Goal: Information Seeking & Learning: Check status

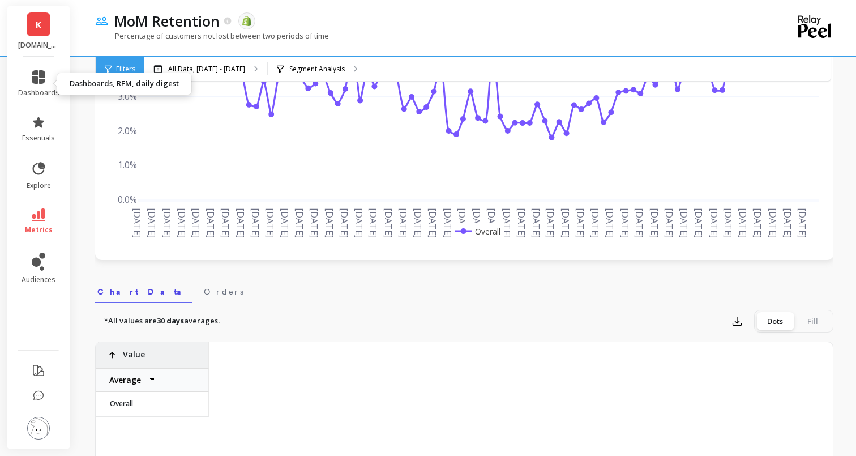
scroll to position [0, 4890]
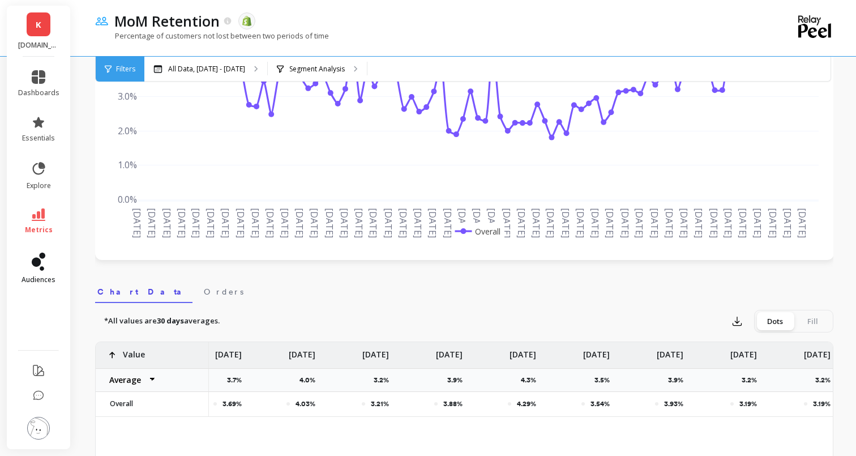
click at [44, 271] on link "audiences" at bounding box center [38, 268] width 41 height 32
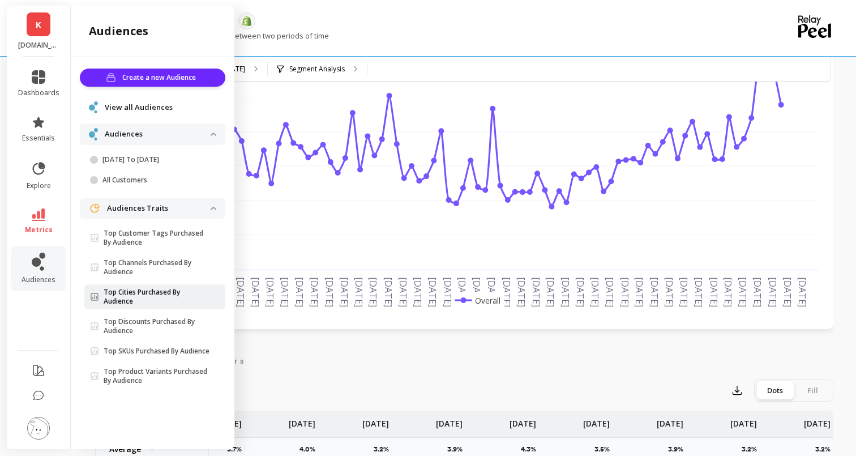
scroll to position [74, 0]
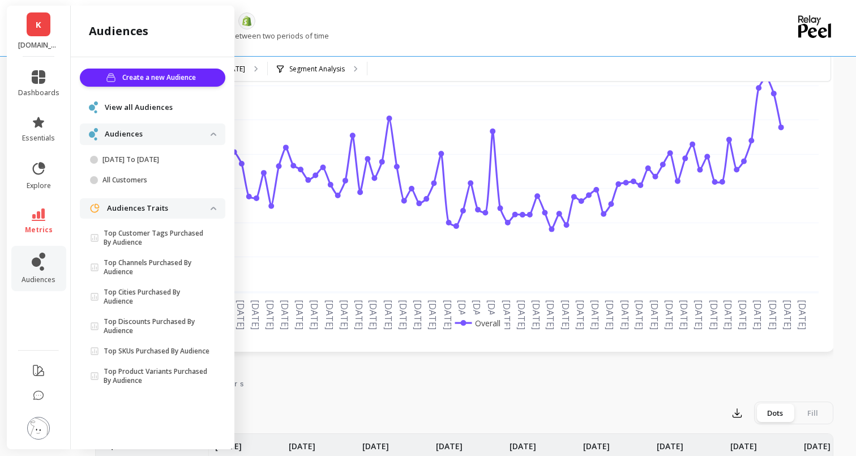
click at [41, 204] on li "metrics" at bounding box center [38, 221] width 55 height 40
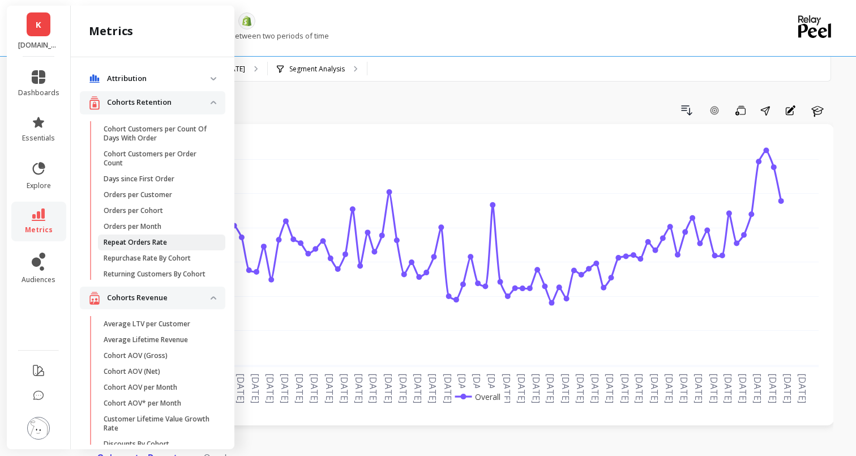
scroll to position [0, 0]
click at [127, 176] on p "Days since First Order" at bounding box center [139, 178] width 71 height 9
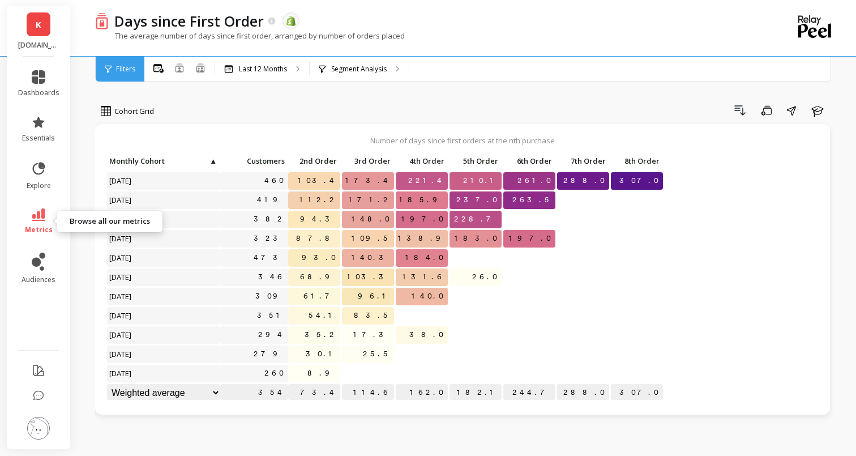
click at [43, 218] on icon at bounding box center [39, 214] width 14 height 12
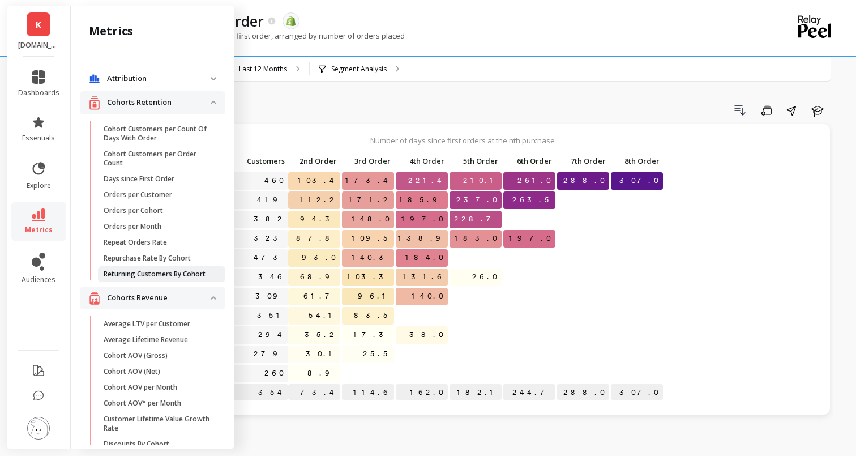
click at [123, 275] on p "Returning Customers By Cohort" at bounding box center [155, 273] width 102 height 9
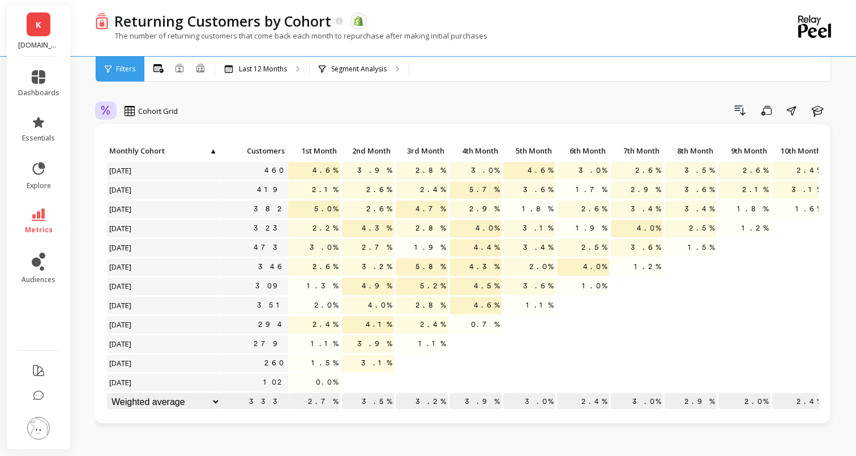
click at [106, 115] on icon at bounding box center [106, 110] width 10 height 11
click at [264, 109] on div "Drill Down Save Share Learn" at bounding box center [510, 110] width 648 height 18
click at [253, 73] on p "Last 12 Months" at bounding box center [263, 69] width 48 height 9
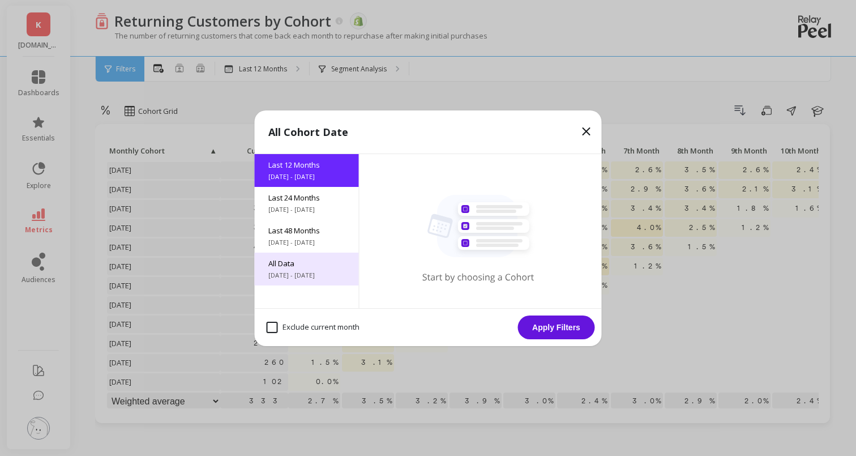
click at [300, 262] on span "All Data" at bounding box center [306, 263] width 77 height 10
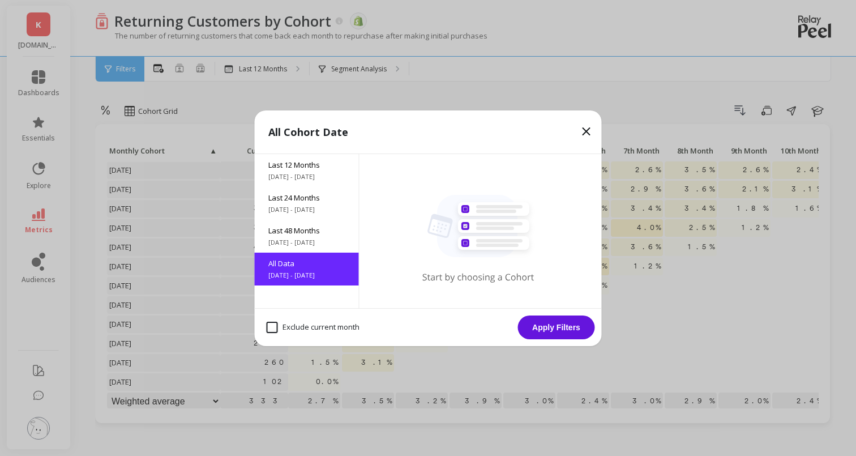
click at [555, 329] on button "Apply Filters" at bounding box center [556, 327] width 77 height 24
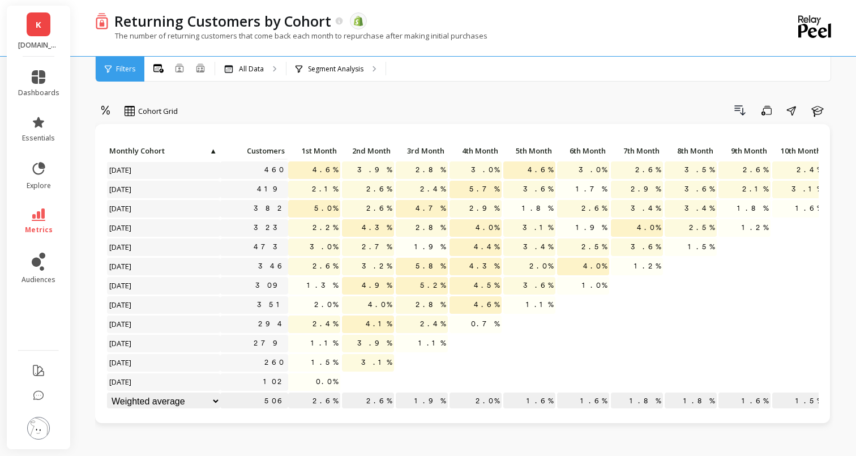
scroll to position [693, 0]
click at [436, 326] on span "2.4%" at bounding box center [433, 323] width 30 height 17
click at [434, 322] on span "2.4%" at bounding box center [433, 323] width 30 height 17
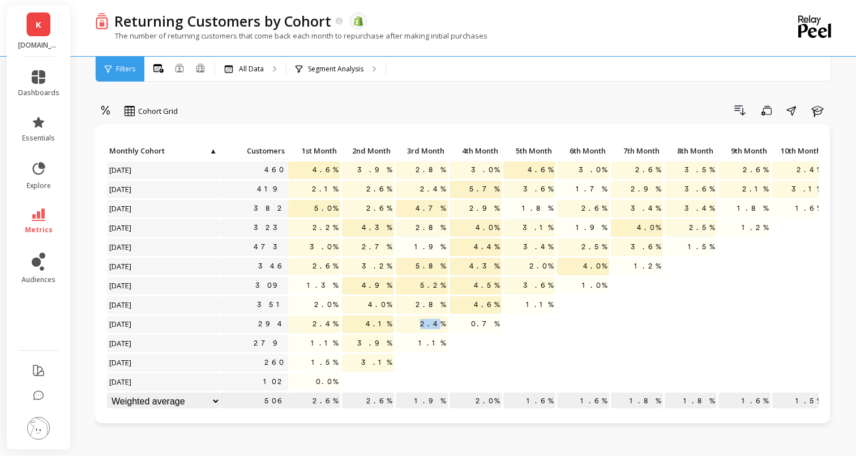
click at [434, 322] on span "2.4%" at bounding box center [433, 323] width 30 height 17
